Goal: Information Seeking & Learning: Learn about a topic

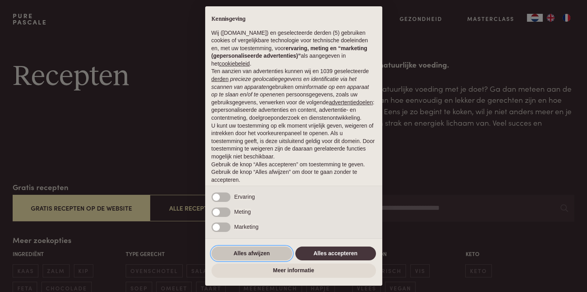
click at [265, 250] on button "Alles afwijzen" at bounding box center [252, 254] width 81 height 14
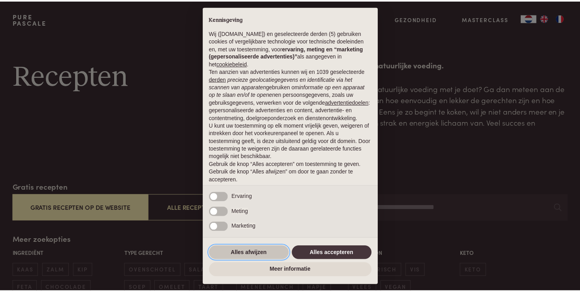
scroll to position [25, 0]
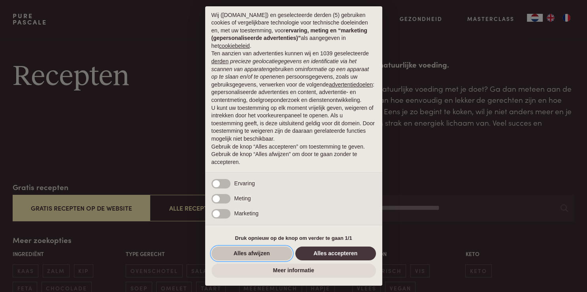
click at [243, 255] on button "Alles afwijzen" at bounding box center [252, 254] width 81 height 14
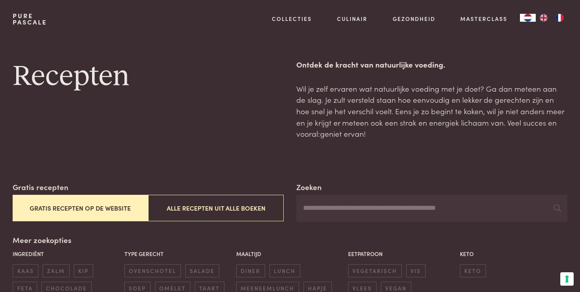
click at [70, 207] on button "Gratis recepten op de website" at bounding box center [81, 208] width 136 height 26
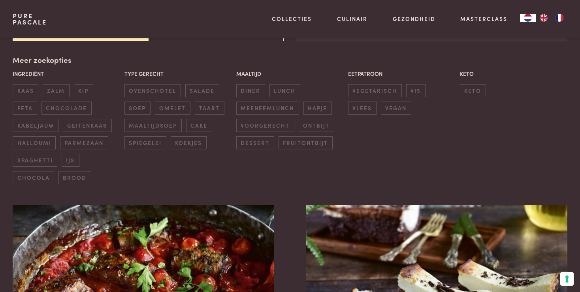
scroll to position [181, 0]
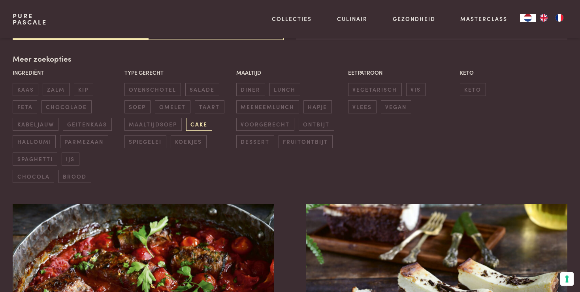
click at [195, 125] on span "cake" at bounding box center [199, 124] width 26 height 13
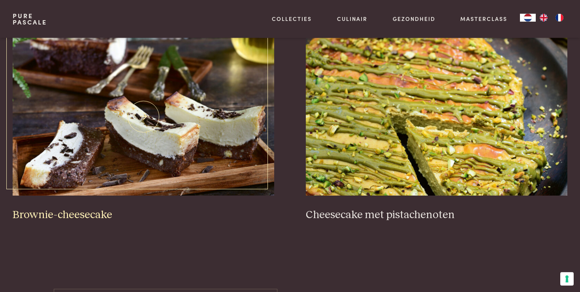
scroll to position [348, 0]
click at [68, 211] on h3 "Brownie-cheesecake" at bounding box center [144, 215] width 262 height 14
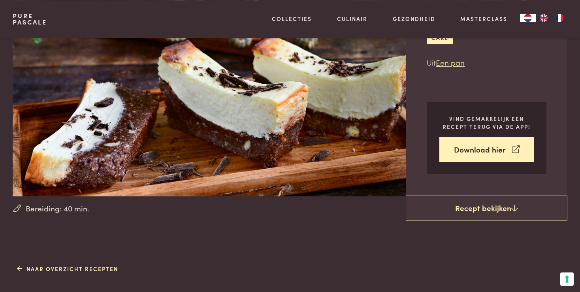
scroll to position [83, 0]
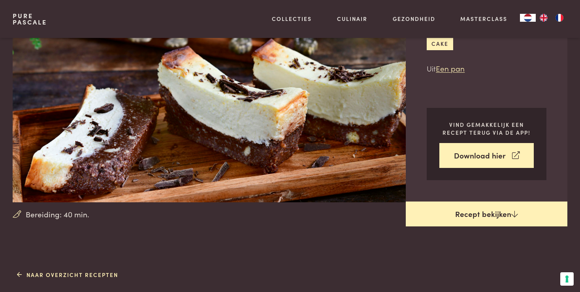
click at [471, 213] on link "Recept bekijken" at bounding box center [487, 214] width 162 height 25
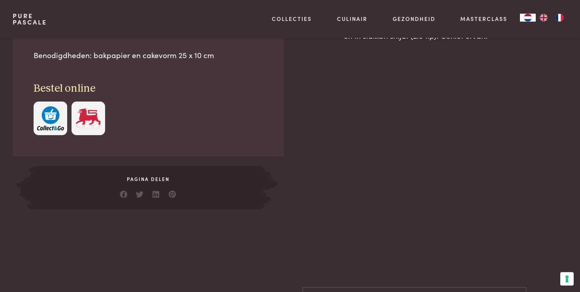
scroll to position [560, 0]
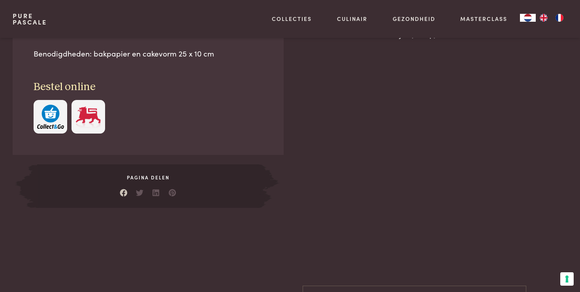
click at [127, 192] on link at bounding box center [124, 191] width 8 height 8
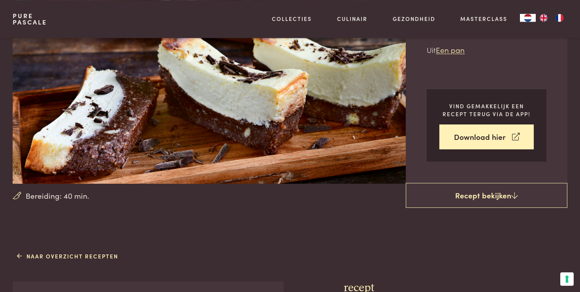
scroll to position [101, 0]
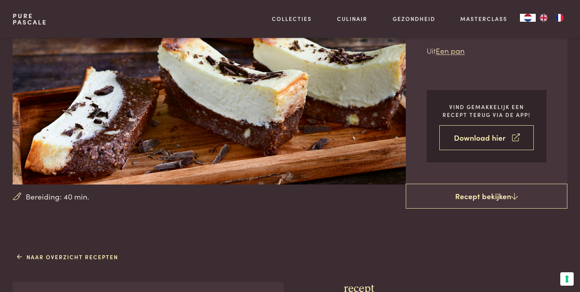
click at [451, 142] on link "Download hier" at bounding box center [487, 137] width 94 height 25
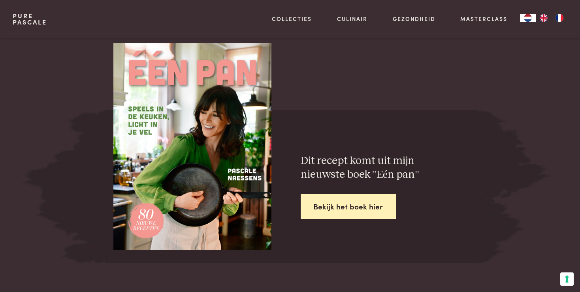
scroll to position [1169, 0]
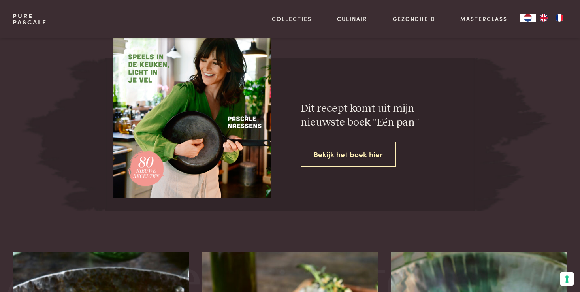
click at [363, 159] on link "Bekijk het boek hier" at bounding box center [349, 154] width 96 height 25
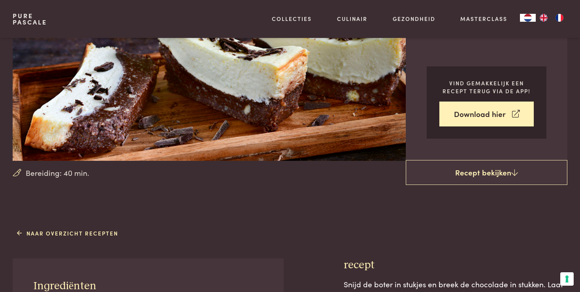
scroll to position [0, 0]
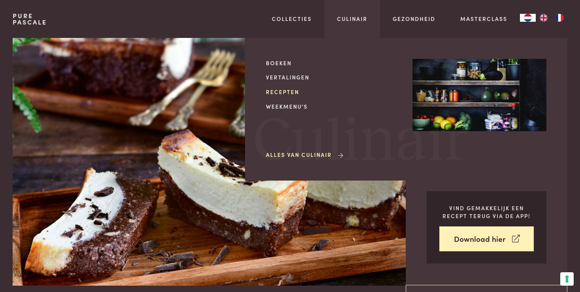
click at [287, 91] on link "Recepten" at bounding box center [333, 92] width 134 height 8
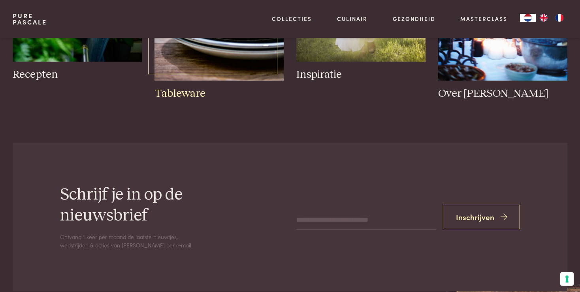
scroll to position [1211, 0]
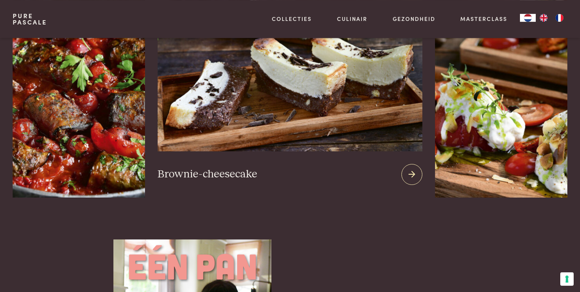
scroll to position [1169, 0]
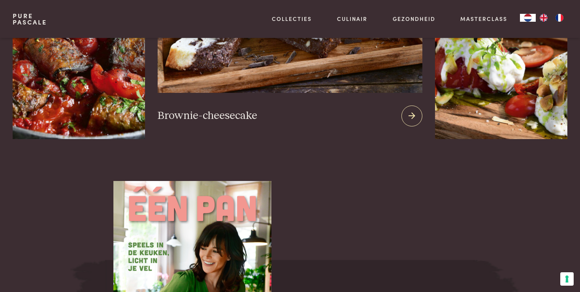
click at [211, 109] on h3 "Brownie-cheesecake" at bounding box center [208, 116] width 100 height 14
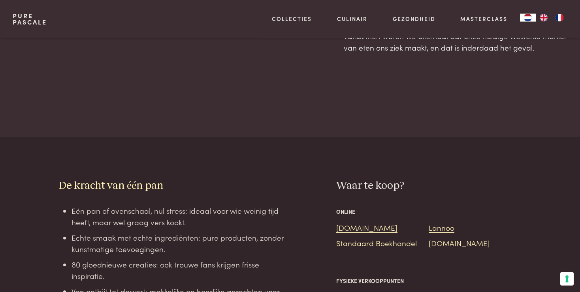
scroll to position [542, 0]
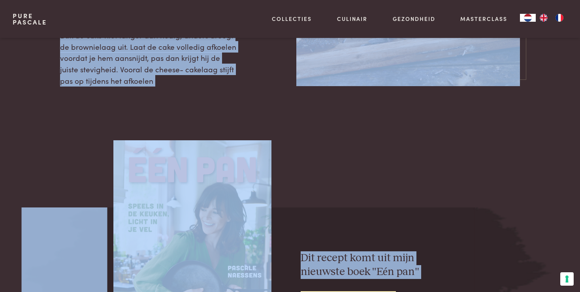
scroll to position [1043, 0]
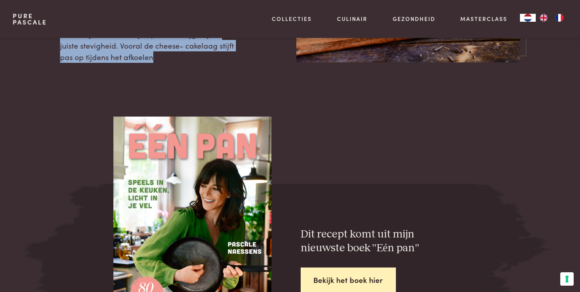
drag, startPoint x: 428, startPoint y: 87, endPoint x: 243, endPoint y: 59, distance: 187.1
copy main "Pagina delen recept Snijd de boter in stukjes en breek de chocolade in stukken.…"
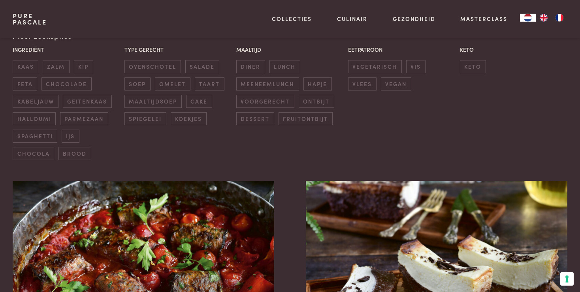
scroll to position [209, 0]
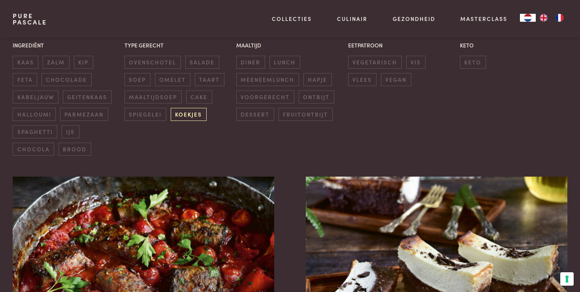
click at [196, 114] on span "koekjes" at bounding box center [189, 114] width 36 height 13
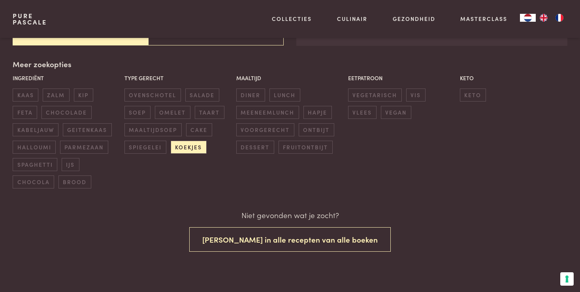
scroll to position [174, 0]
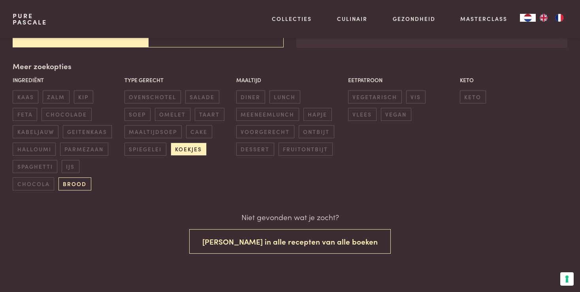
click at [73, 183] on span "brood" at bounding box center [75, 184] width 33 height 13
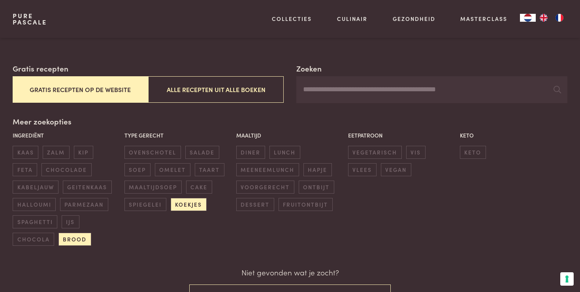
scroll to position [132, 0]
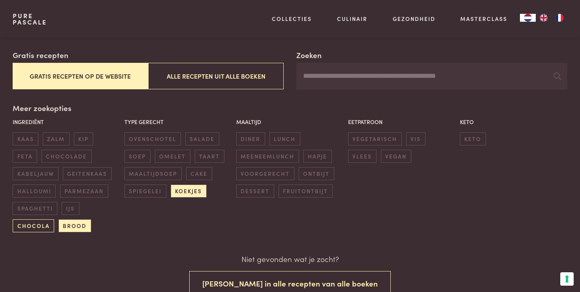
click at [39, 219] on span "chocola" at bounding box center [34, 225] width 42 height 13
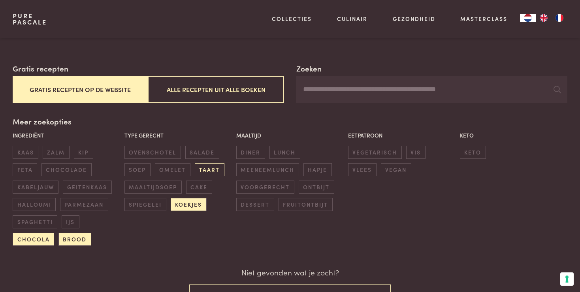
scroll to position [90, 0]
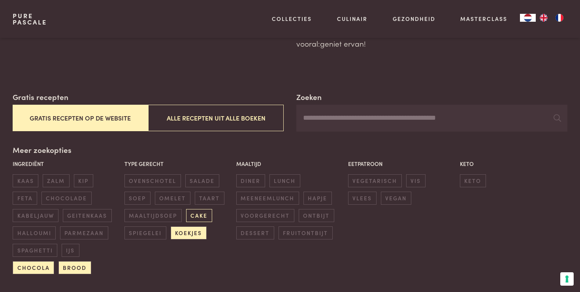
click at [208, 211] on span "cake" at bounding box center [199, 215] width 26 height 13
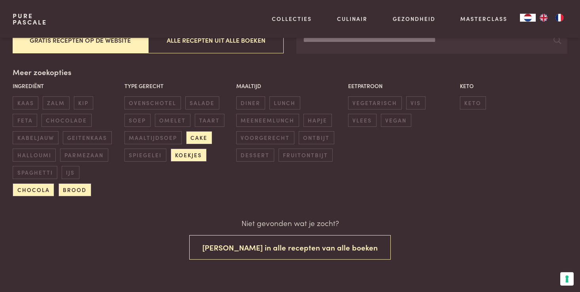
scroll to position [132, 0]
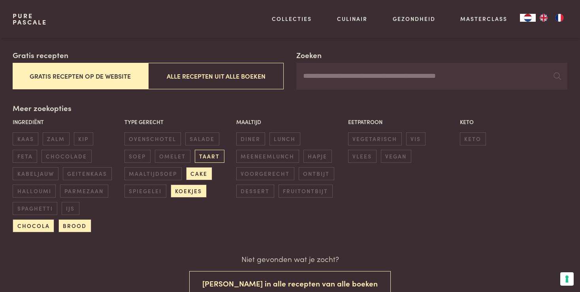
click at [212, 153] on span "taart" at bounding box center [210, 156] width 30 height 13
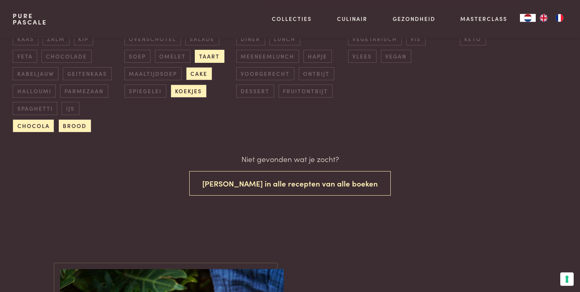
scroll to position [299, 0]
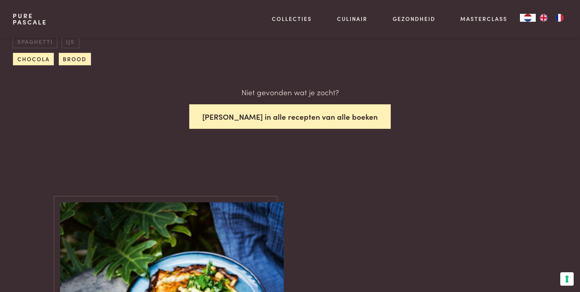
click at [236, 122] on button "Zoek in alle recepten van alle boeken" at bounding box center [290, 116] width 202 height 25
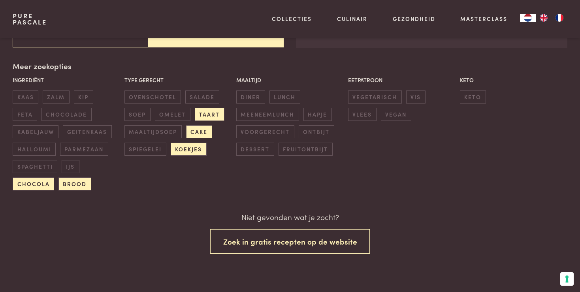
scroll to position [174, 0]
click at [195, 132] on span "cake" at bounding box center [199, 131] width 26 height 13
click at [183, 153] on span "koekjes" at bounding box center [189, 149] width 36 height 13
click at [84, 181] on span "brood" at bounding box center [75, 184] width 33 height 13
click at [33, 181] on span "chocola" at bounding box center [34, 184] width 42 height 13
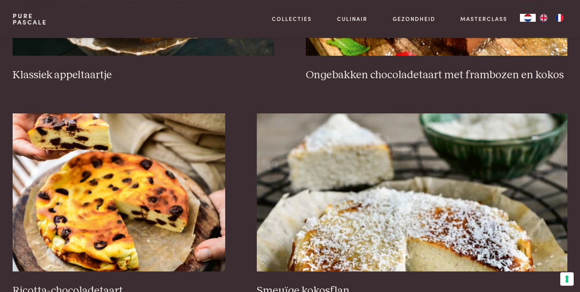
scroll to position [1225, 0]
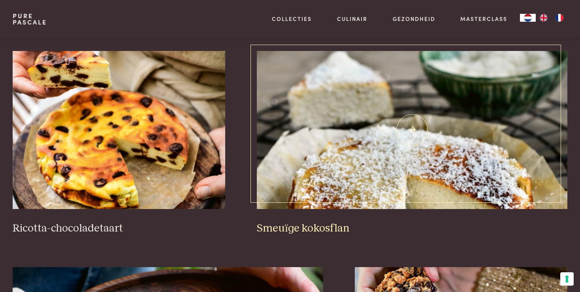
click at [342, 222] on h3 "Smeuïge kokosflan" at bounding box center [412, 229] width 311 height 14
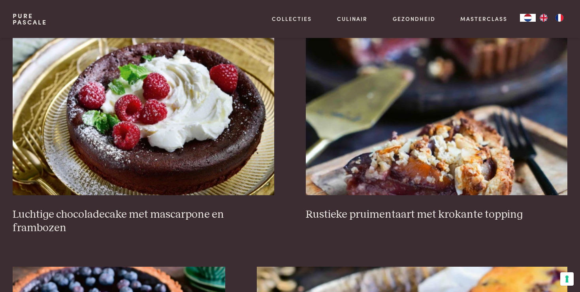
scroll to position [223, 0]
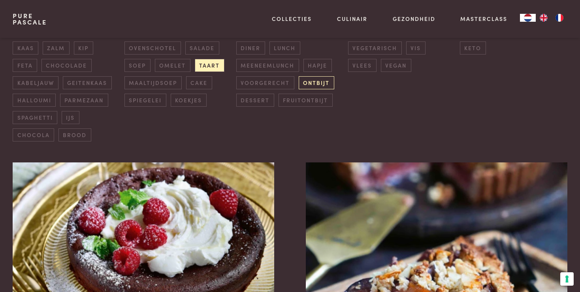
click at [310, 84] on span "ontbijt" at bounding box center [317, 82] width 36 height 13
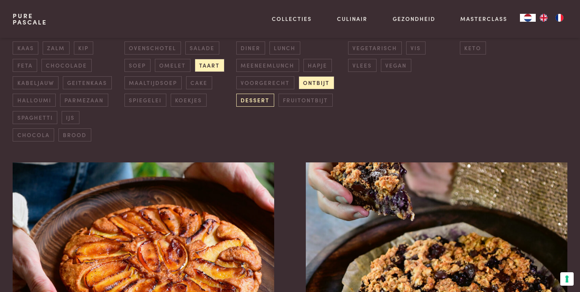
click at [255, 96] on span "dessert" at bounding box center [255, 100] width 38 height 13
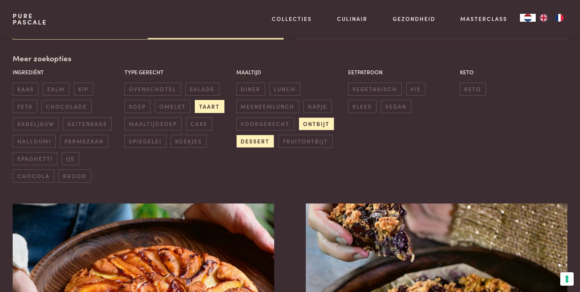
scroll to position [181, 0]
click at [211, 105] on span "taart" at bounding box center [210, 106] width 30 height 13
click at [314, 126] on span "ontbijt" at bounding box center [317, 124] width 36 height 13
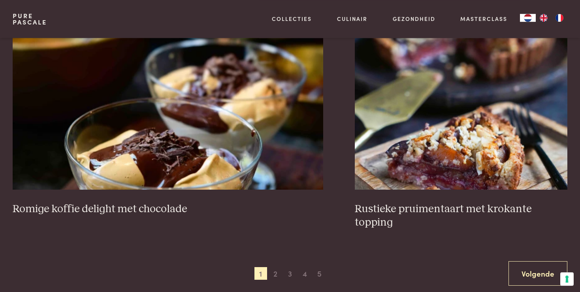
scroll to position [1601, 0]
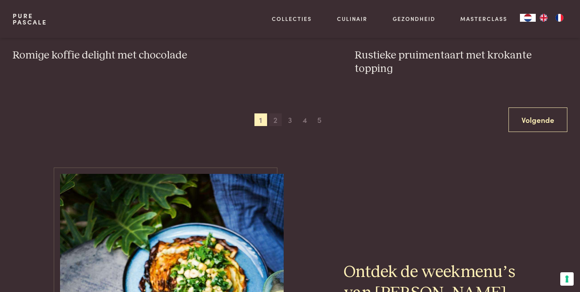
click at [274, 123] on span "2" at bounding box center [275, 119] width 13 height 13
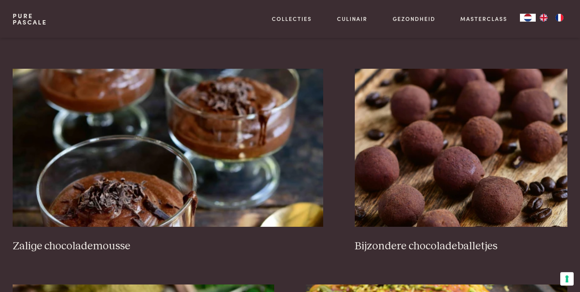
scroll to position [766, 0]
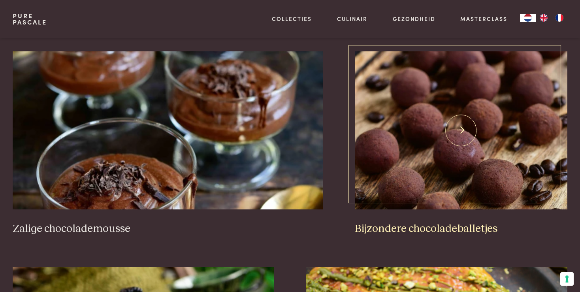
click at [388, 226] on h3 "Bijzondere chocoladeballetjes" at bounding box center [461, 229] width 213 height 14
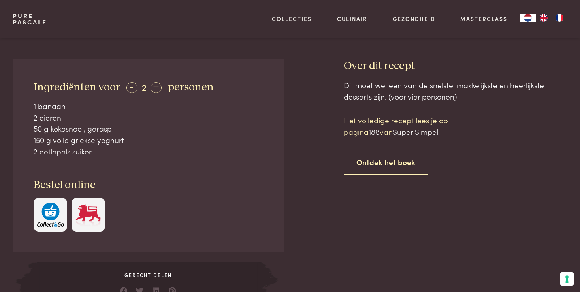
scroll to position [209, 0]
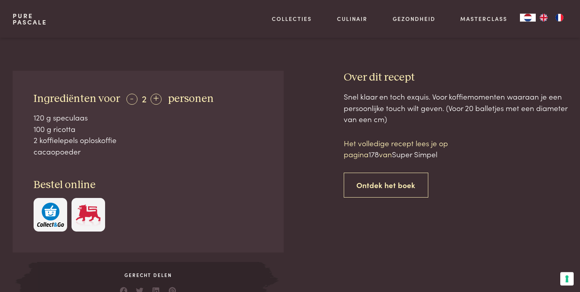
scroll to position [292, 0]
